Goal: Find specific page/section: Find specific page/section

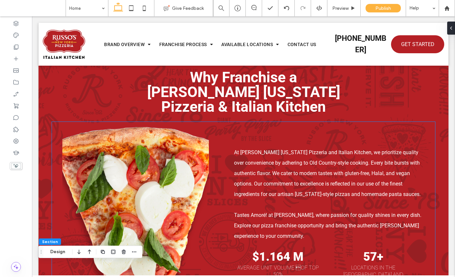
click at [180, 127] on img at bounding box center [135, 250] width 146 height 246
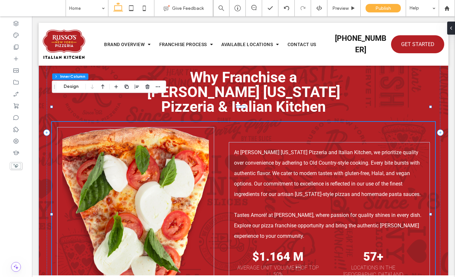
click at [162, 127] on img at bounding box center [135, 250] width 146 height 246
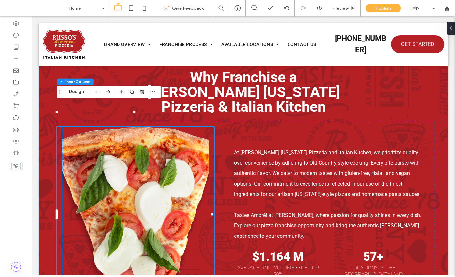
click at [179, 133] on img at bounding box center [135, 250] width 146 height 246
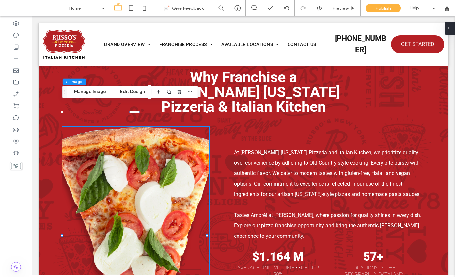
click at [451, 28] on icon at bounding box center [448, 27] width 5 height 5
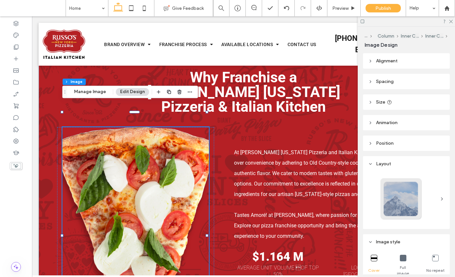
click at [401, 106] on header "Size" at bounding box center [406, 101] width 87 height 15
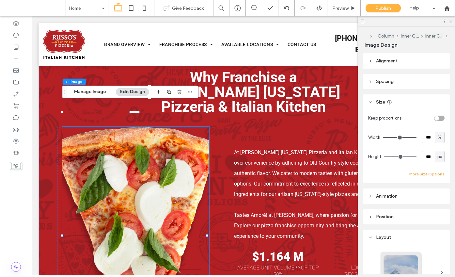
click at [430, 173] on button "More Size Options" at bounding box center [427, 174] width 35 height 8
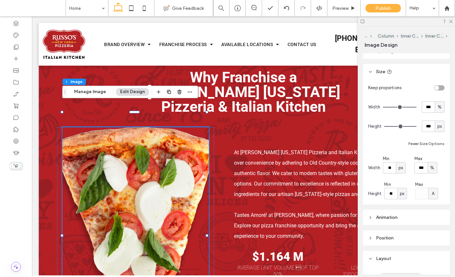
scroll to position [47, 0]
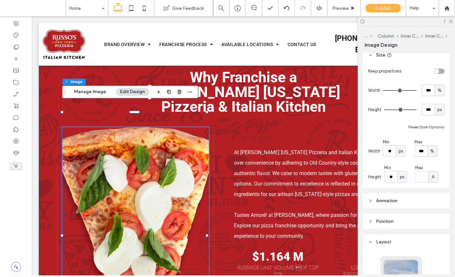
click at [401, 153] on span "px" at bounding box center [401, 151] width 5 height 7
click at [404, 213] on div "A" at bounding box center [400, 207] width 9 height 11
click at [404, 152] on div "A" at bounding box center [401, 151] width 7 height 7
click at [403, 162] on div "px" at bounding box center [400, 162] width 9 height 11
click at [389, 149] on input "*****" at bounding box center [389, 150] width 13 height 11
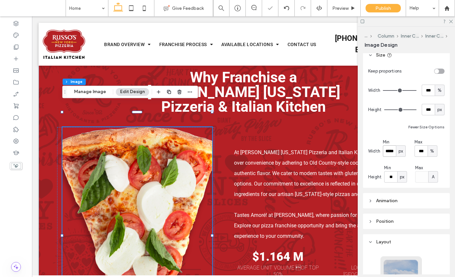
type input "*****"
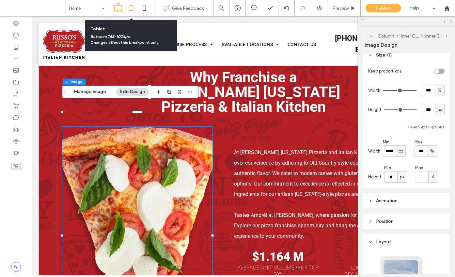
click at [132, 9] on icon at bounding box center [131, 8] width 13 height 13
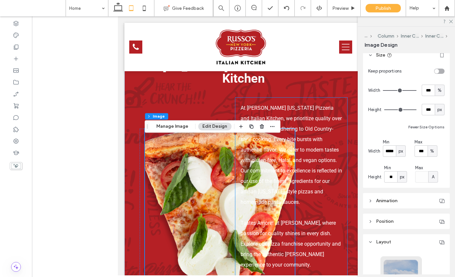
scroll to position [1100, 0]
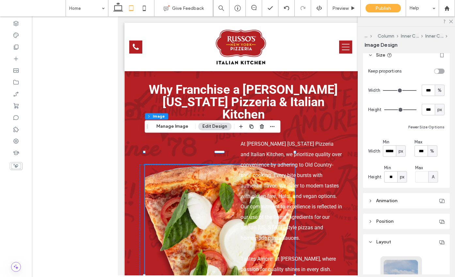
click at [396, 150] on div "px" at bounding box center [401, 150] width 10 height 11
click at [404, 208] on div "A" at bounding box center [400, 207] width 9 height 11
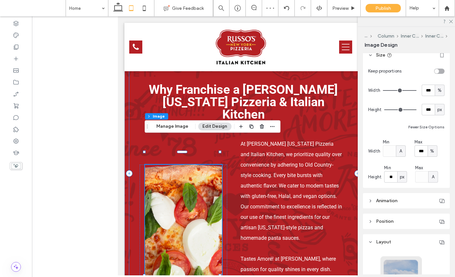
click at [349, 169] on div "Why Franchise a [PERSON_NAME] [US_STATE] Pizzeria & Italian Kitchen At [PERSON_…" at bounding box center [243, 173] width 229 height 473
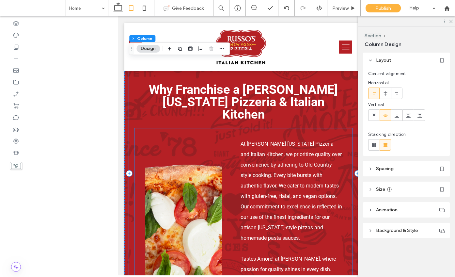
click at [344, 161] on div "At [PERSON_NAME] [US_STATE] Pizzeria and Italian Kitchen, we prioritize quality…" at bounding box center [244, 266] width 218 height 276
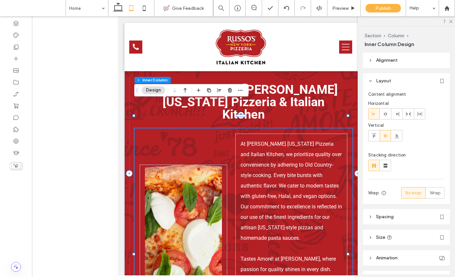
click at [345, 155] on div "At [PERSON_NAME] [US_STATE] Pizzeria and Italian Kitchen, we prioritize quality…" at bounding box center [244, 266] width 218 height 276
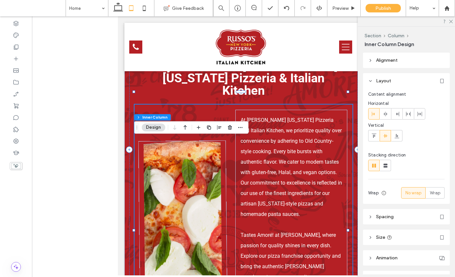
scroll to position [1197, 0]
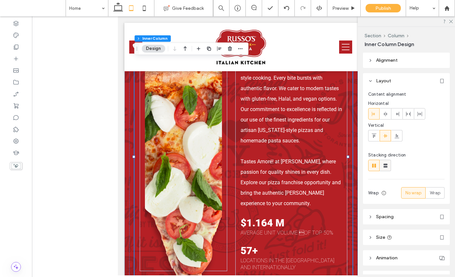
click at [389, 167] on div at bounding box center [385, 165] width 11 height 11
type input "**"
type input "****"
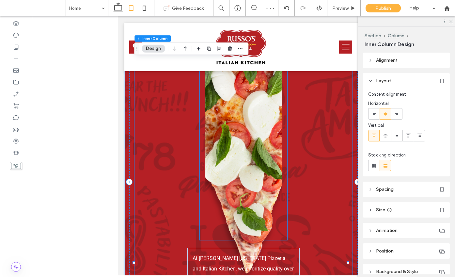
click at [280, 185] on div at bounding box center [244, 138] width 88 height 204
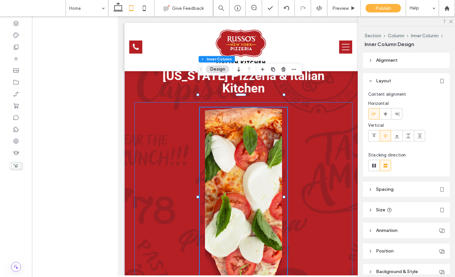
scroll to position [1249, 0]
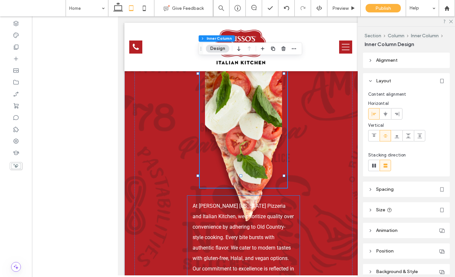
click at [286, 207] on p "At [PERSON_NAME] [US_STATE] Pizzeria and Italian Kitchen, we prioritize quality…" at bounding box center [244, 253] width 102 height 105
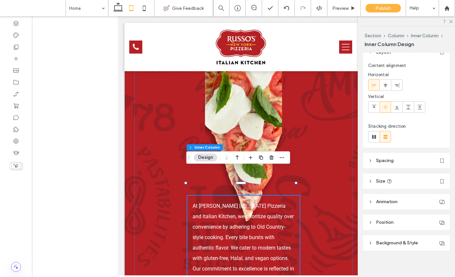
scroll to position [31, 0]
click at [398, 159] on header "Spacing" at bounding box center [406, 158] width 87 height 15
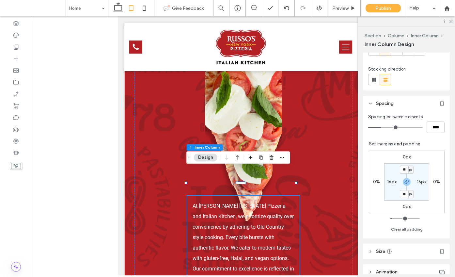
scroll to position [158, 0]
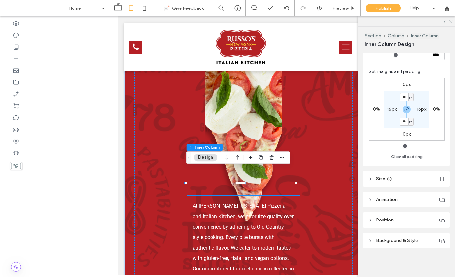
click at [400, 187] on div "Alignment Layout Content alignment Horizontal Vertical Stacking direction Spaci…" at bounding box center [408, 164] width 91 height 222
click at [401, 178] on header "Size" at bounding box center [406, 178] width 87 height 15
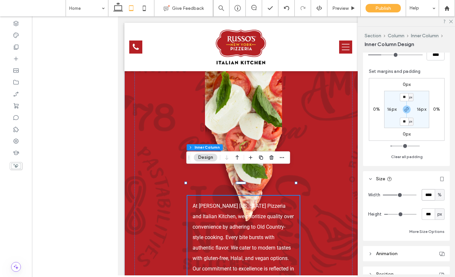
click at [424, 196] on input "****" at bounding box center [428, 194] width 13 height 11
type input "***"
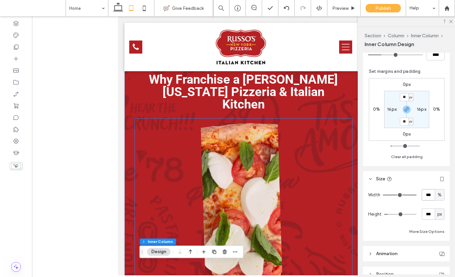
scroll to position [1121, 0]
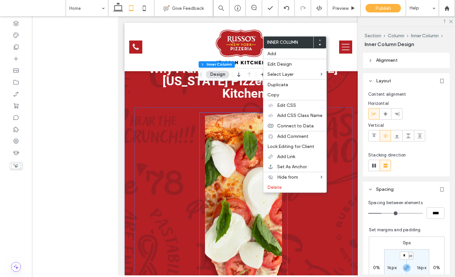
type input "**"
type input "***"
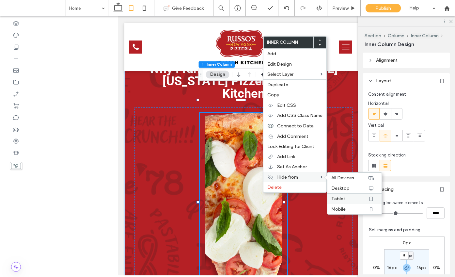
click at [351, 196] on label "Tablet" at bounding box center [349, 199] width 37 height 6
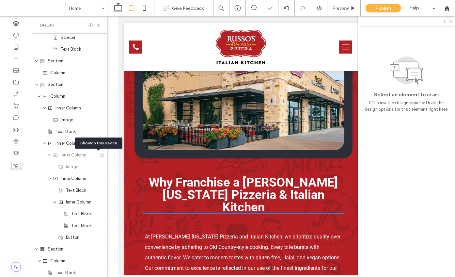
scroll to position [1007, 0]
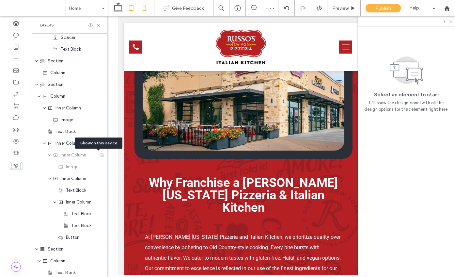
click at [146, 10] on icon at bounding box center [144, 8] width 13 height 13
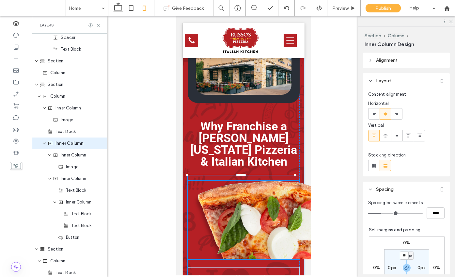
scroll to position [578, 0]
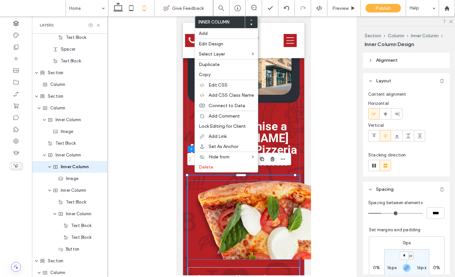
type input "**"
type input "***"
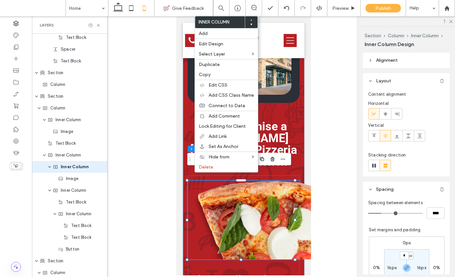
scroll to position [590, 0]
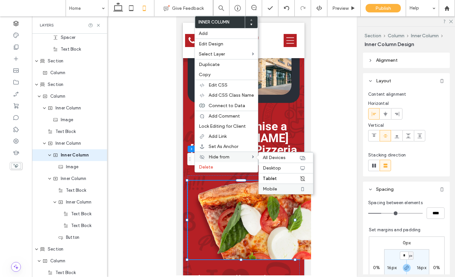
click at [278, 189] on label "Mobile" at bounding box center [281, 189] width 37 height 6
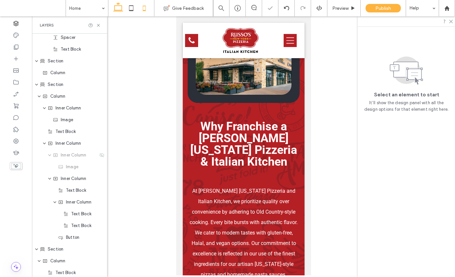
click at [121, 6] on use at bounding box center [118, 6] width 10 height 9
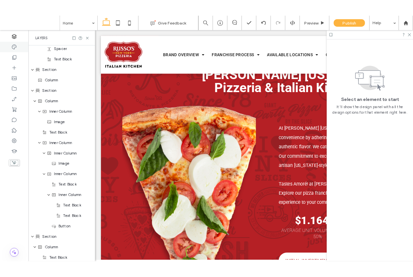
scroll to position [1243, 0]
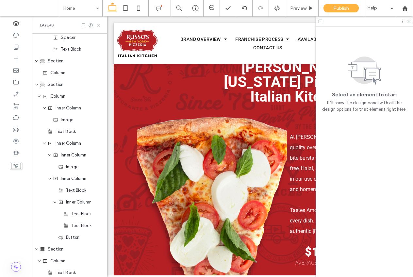
click at [99, 24] on icon at bounding box center [98, 25] width 5 height 5
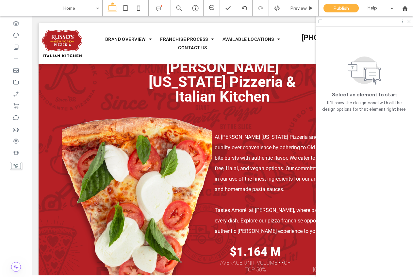
click at [410, 20] on icon at bounding box center [408, 21] width 4 height 4
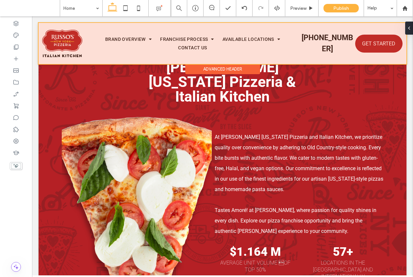
click at [315, 43] on div at bounding box center [223, 43] width 368 height 41
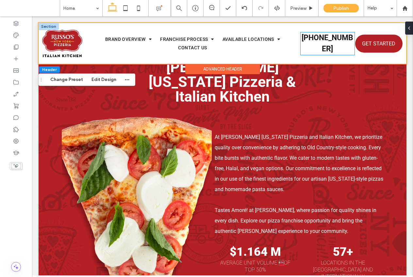
click at [320, 39] on strong "[PHONE_NUMBER]" at bounding box center [327, 43] width 52 height 20
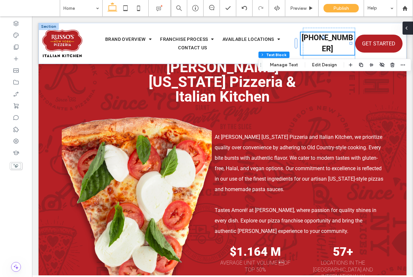
click at [409, 31] on div at bounding box center [407, 28] width 10 height 13
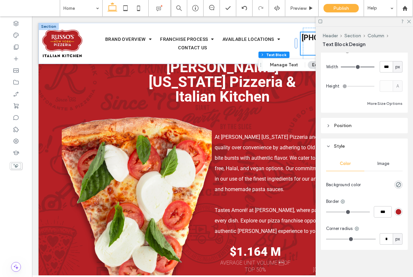
scroll to position [52, 0]
click at [379, 99] on button "More Size Options" at bounding box center [384, 102] width 35 height 8
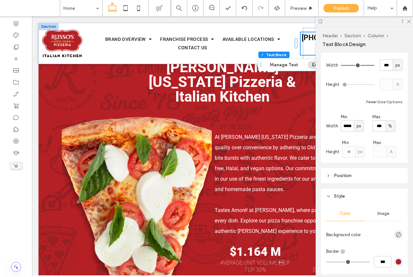
click at [364, 127] on div "Min ***** px" at bounding box center [355, 123] width 29 height 18
click at [361, 126] on div "px" at bounding box center [358, 126] width 7 height 7
click at [360, 185] on div "A" at bounding box center [358, 182] width 9 height 11
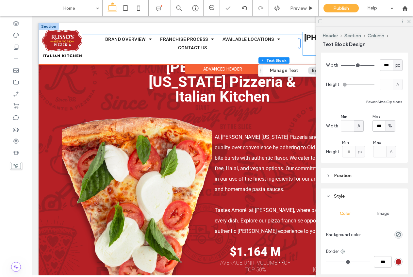
click at [291, 50] on ul "Brand Overview [PERSON_NAME] History [PERSON_NAME] Leadership Franchise Process…" at bounding box center [192, 43] width 220 height 17
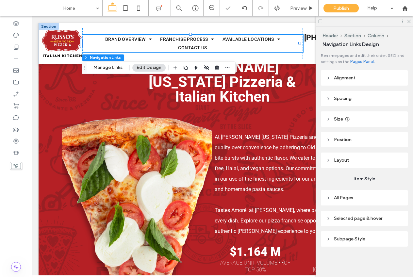
click at [295, 78] on h4 "Why Franchise a [PERSON_NAME] [US_STATE] Pizzeria & Italian Kitchen" at bounding box center [222, 74] width 189 height 59
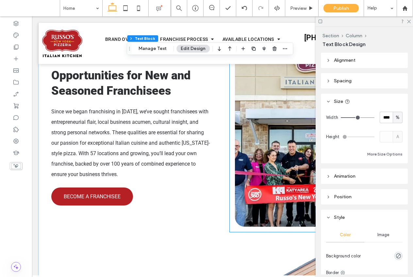
scroll to position [3817, 0]
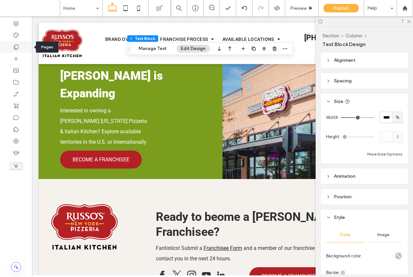
click at [22, 49] on div at bounding box center [16, 47] width 32 height 12
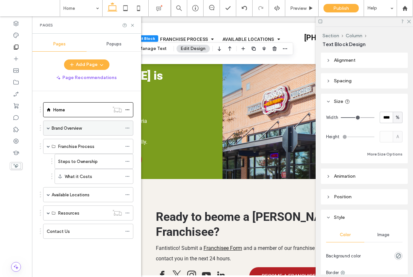
click at [77, 131] on label "Brand Overview" at bounding box center [67, 127] width 30 height 11
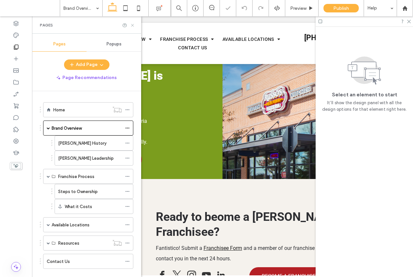
click at [132, 25] on use at bounding box center [132, 25] width 3 height 3
